Goal: Task Accomplishment & Management: Manage account settings

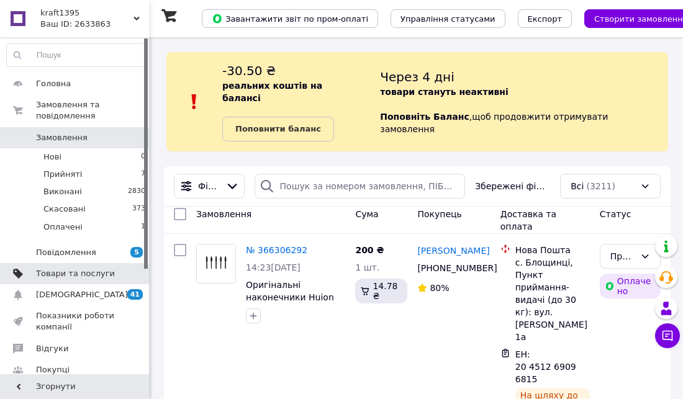
click at [48, 268] on span "Товари та послуги" at bounding box center [75, 273] width 79 height 11
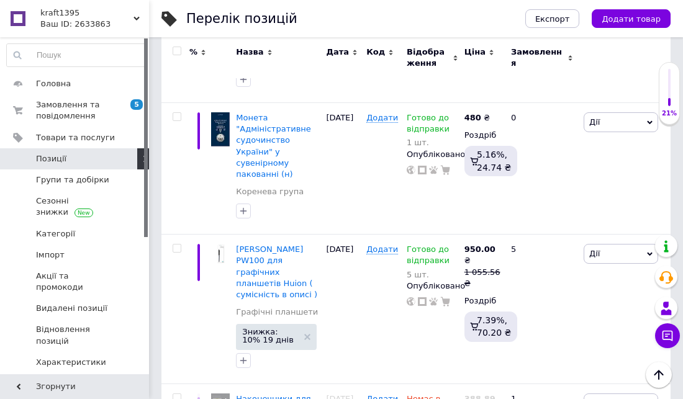
scroll to position [2642, 0]
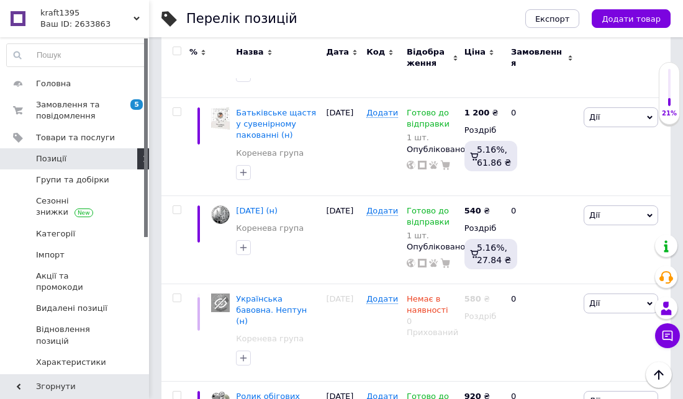
scroll to position [2599, 0]
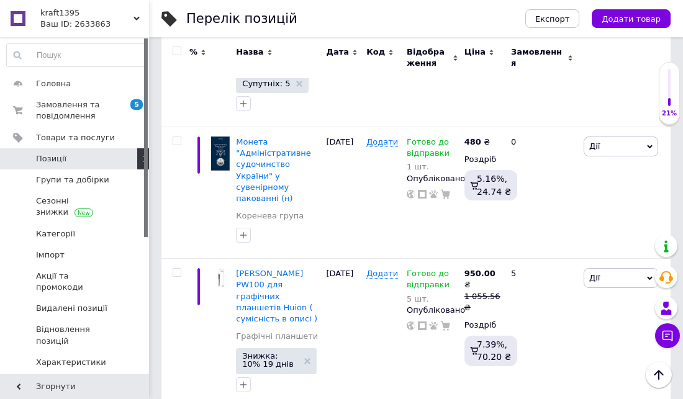
scroll to position [2642, 0]
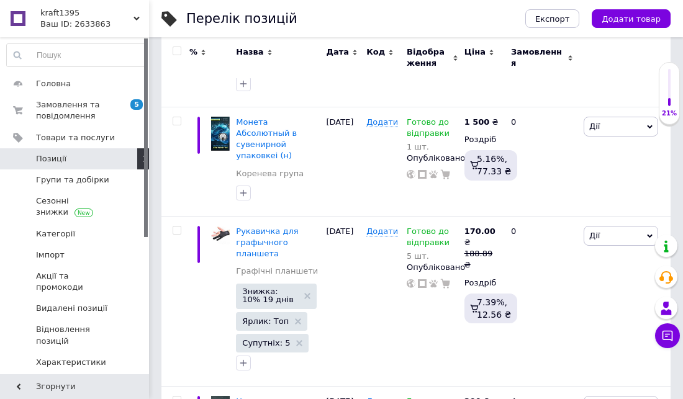
scroll to position [2635, 0]
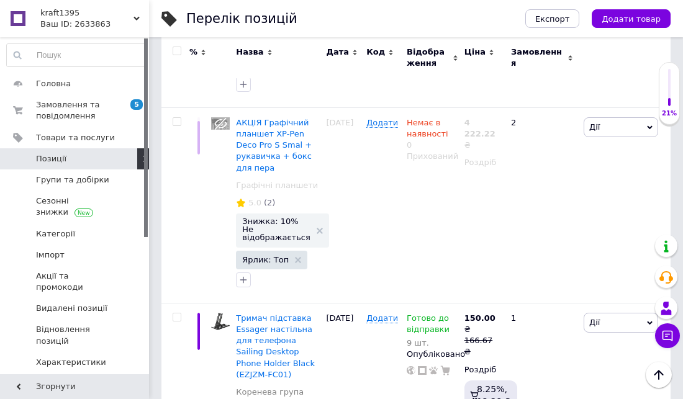
scroll to position [2924, 0]
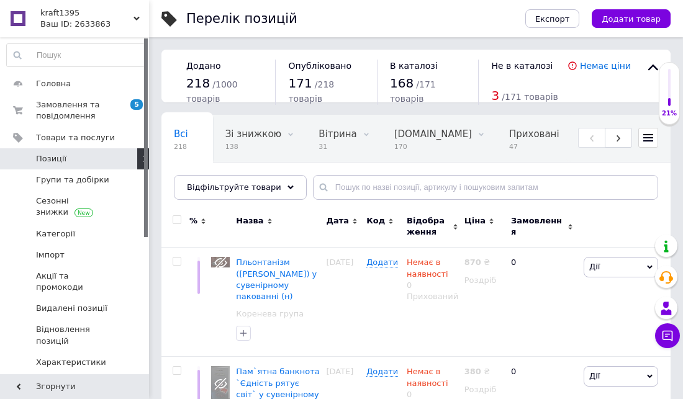
scroll to position [3181, 0]
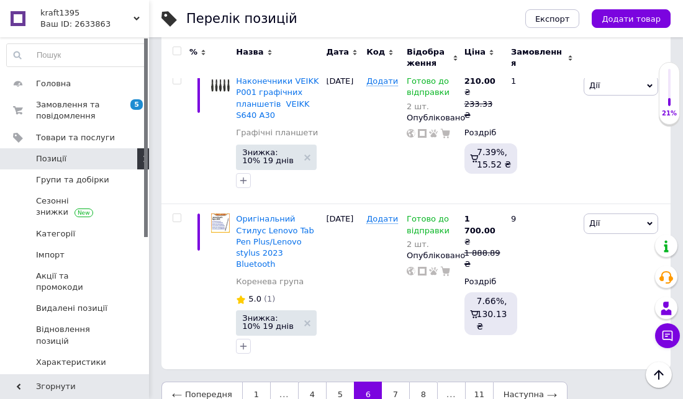
scroll to position [3032, 0]
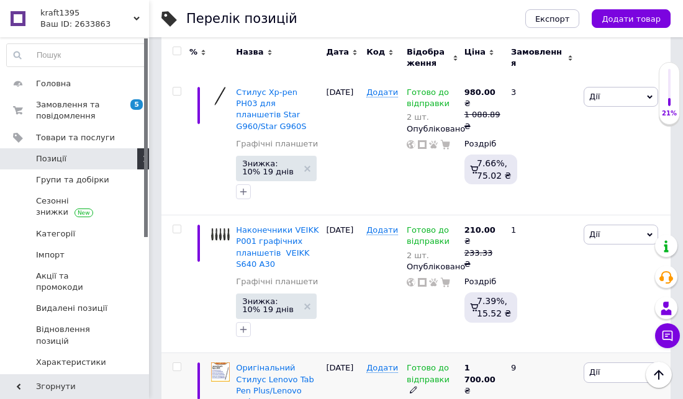
click at [426, 363] on span "Готово до відправки" at bounding box center [428, 375] width 43 height 24
type input "0"
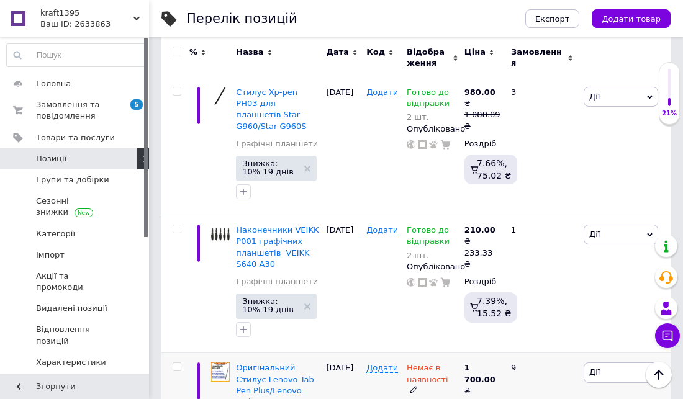
click at [414, 363] on span "Немає в наявності" at bounding box center [428, 375] width 42 height 24
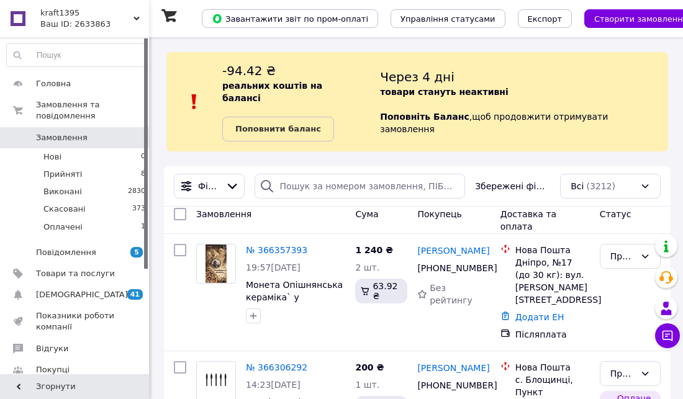
scroll to position [69, 0]
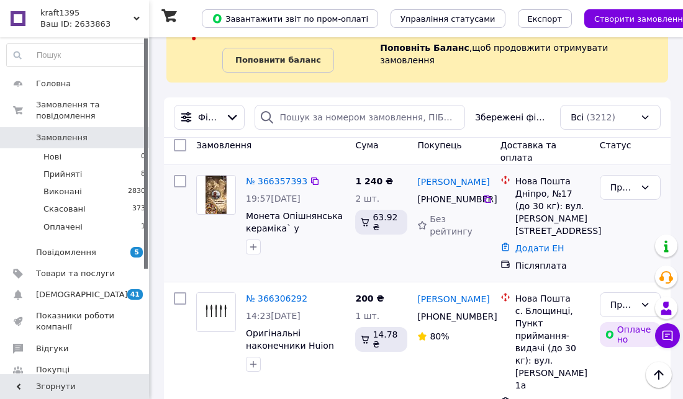
click at [216, 178] on img at bounding box center [216, 195] width 21 height 39
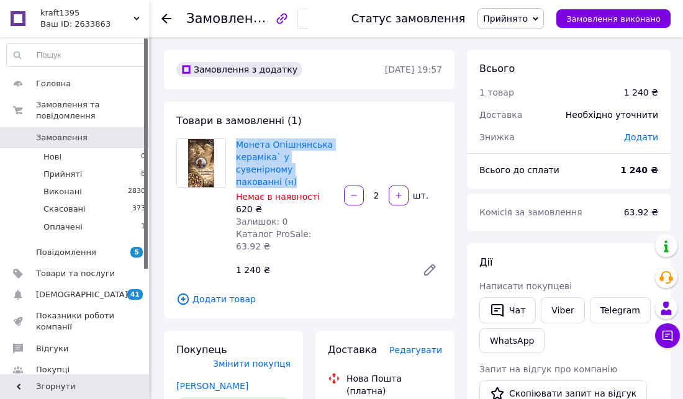
drag, startPoint x: 234, startPoint y: 141, endPoint x: 325, endPoint y: 166, distance: 94.8
click at [325, 166] on div "Монета Опішнянська кераміка` у сувенірному пакованні (н) Немає в наявності 620 …" at bounding box center [285, 195] width 108 height 119
copy link "Монета Опішнянська кераміка` у сувенірному пакованні (н)"
